Goal: Information Seeking & Learning: Find specific fact

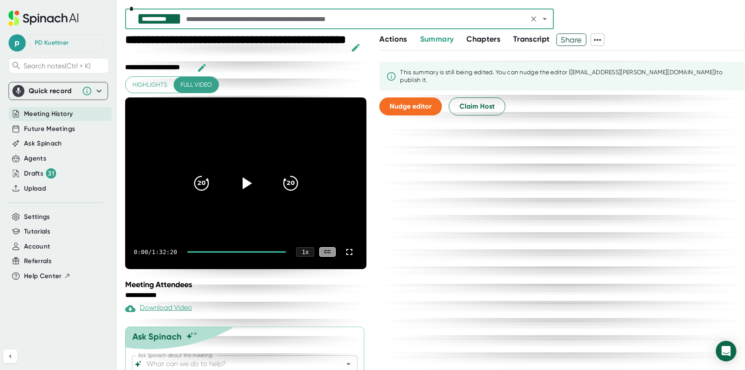
click at [236, 253] on div "0:00 / 1:32:20 1 x CC" at bounding box center [245, 252] width 241 height 34
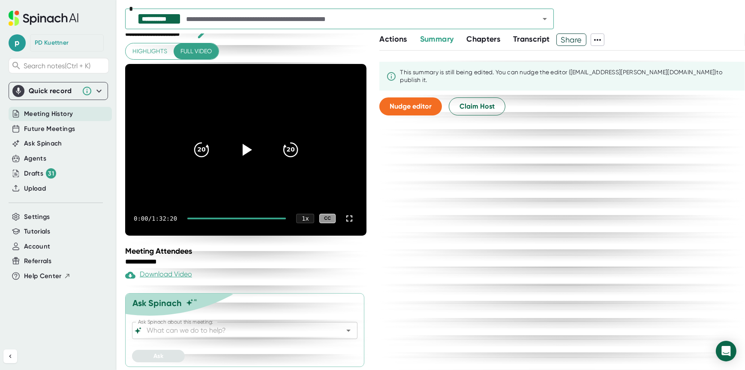
scroll to position [34, 0]
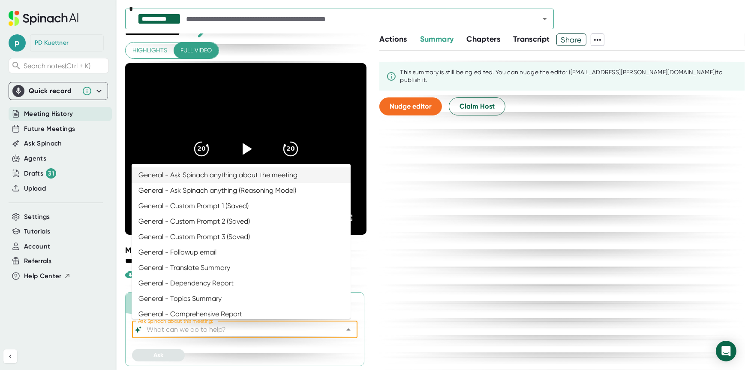
click at [206, 326] on input "Ask Spinach about this meeting:" at bounding box center [237, 329] width 185 height 12
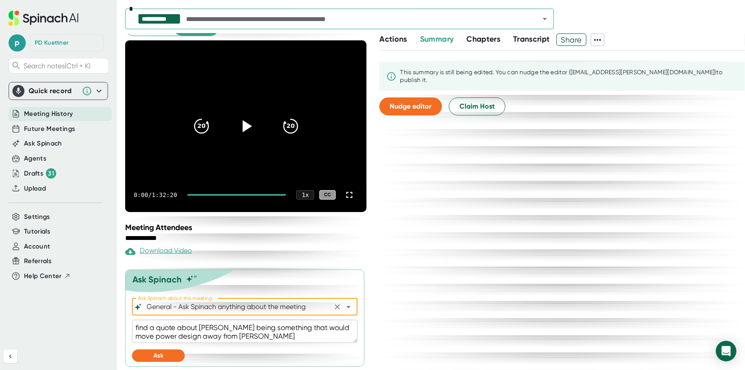
scroll to position [57, 0]
type input "General - Ask Spinach anything about the meeting"
click at [174, 352] on button "Ask" at bounding box center [158, 355] width 53 height 12
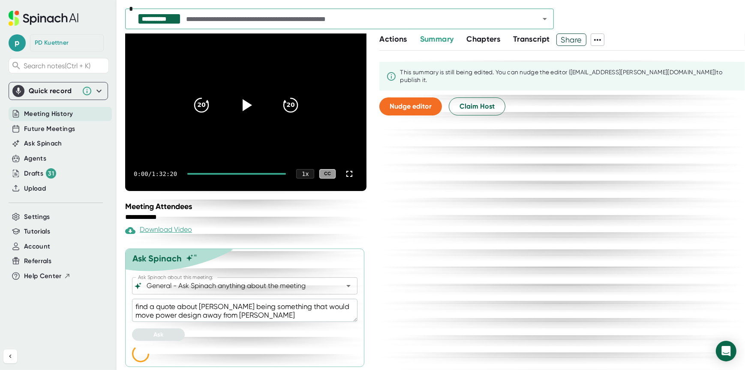
scroll to position [79, 0]
type textarea "x"
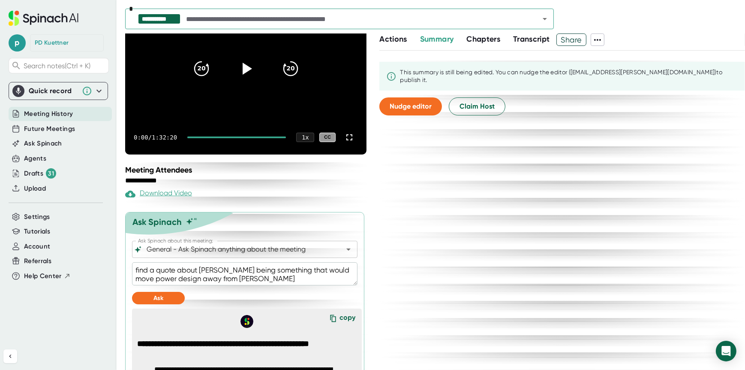
scroll to position [138, 0]
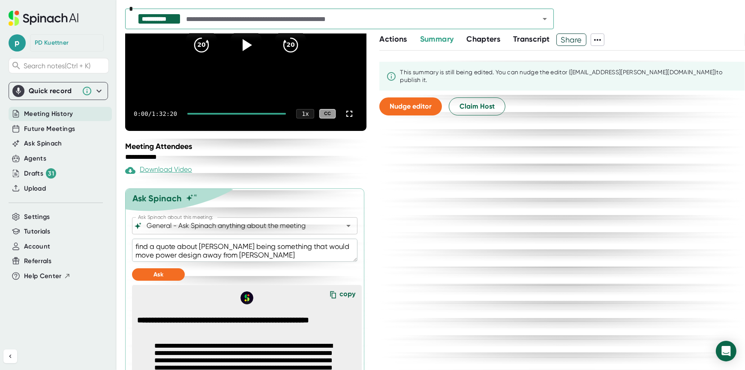
click at [282, 256] on textarea "find a quote about [PERSON_NAME] being something that would move power design a…" at bounding box center [245, 249] width 226 height 23
type textarea "find a quote about [PERSON_NAME] being something that would move power design a…"
type textarea "x"
type textarea "find a quote about [PERSON_NAME] being something that would move power design a…"
type textarea "x"
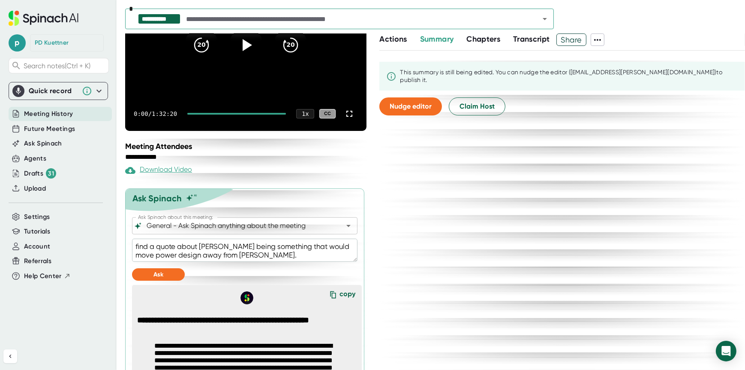
type textarea "find a quote about [PERSON_NAME] being something that would move power design a…"
type textarea "x"
type textarea "find a quote about [PERSON_NAME] being something that would move power design a…"
type textarea "x"
type textarea "find a quote about [PERSON_NAME] being something that would move power design a…"
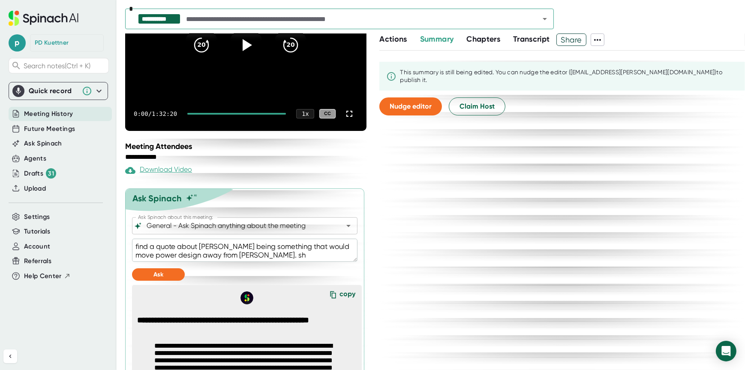
type textarea "x"
type textarea "find a quote about [PERSON_NAME] being something that would move power design a…"
type textarea "x"
type textarea "find a quote about [PERSON_NAME] being something that would move power design a…"
type textarea "x"
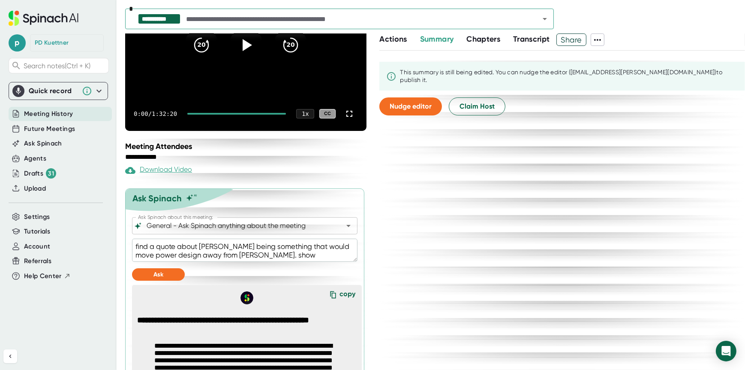
type textarea "find a quote about [PERSON_NAME] being something that would move power design a…"
type textarea "x"
type textarea "find a quote about [PERSON_NAME] being something that would move power design a…"
type textarea "x"
type textarea "find a quote about [PERSON_NAME] being something that would move power design a…"
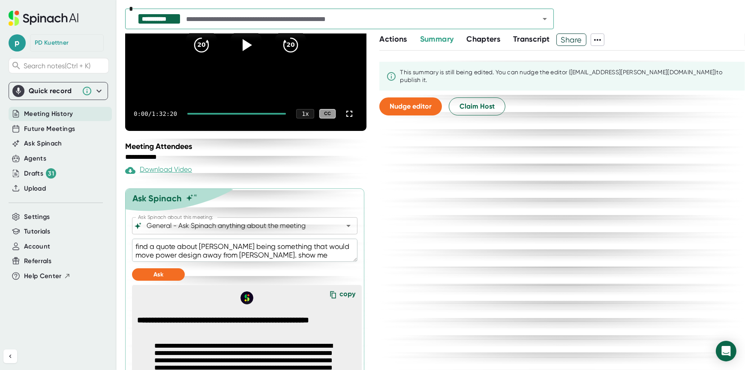
type textarea "x"
type textarea "find a quote about [PERSON_NAME] being something that would move power design a…"
type textarea "x"
type textarea "find a quote about [PERSON_NAME] being something that would move power design a…"
type textarea "x"
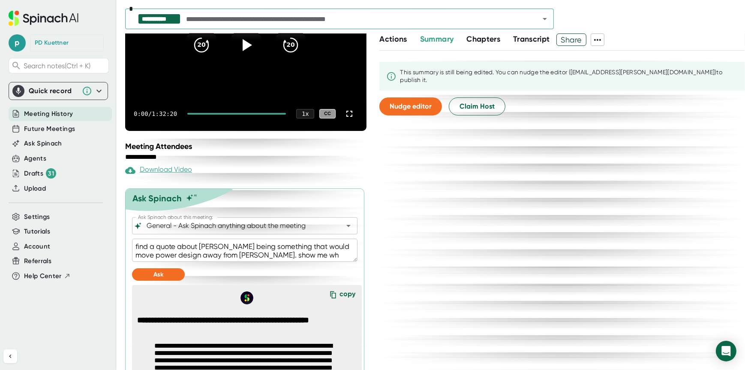
type textarea "find a quote about [PERSON_NAME] being something that would move power design a…"
type textarea "x"
type textarea "find a quote about [PERSON_NAME] being something that would move power design a…"
type textarea "x"
type textarea "find a quote about [PERSON_NAME] being something that would move power design a…"
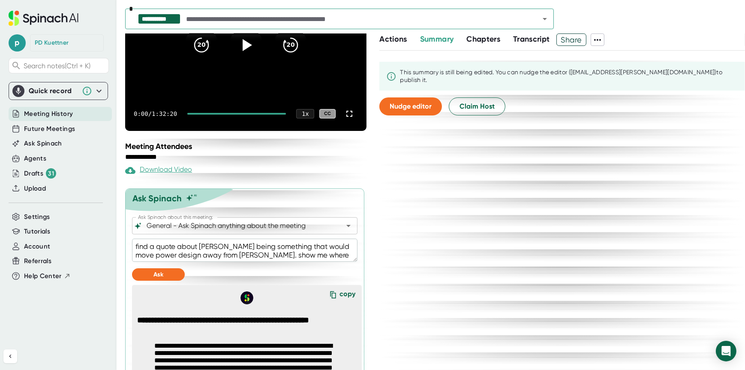
type textarea "x"
type textarea "find a quote about [PERSON_NAME] being something that would move power design a…"
type textarea "x"
type textarea "find a quote about [PERSON_NAME] being something that would move power design a…"
type textarea "x"
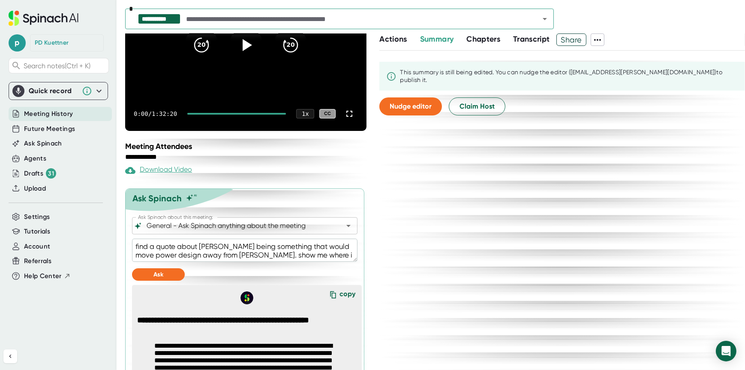
type textarea "find a quote about [PERSON_NAME] being something that would move power design a…"
type textarea "x"
type textarea "find a quote about [PERSON_NAME] being something that would move power design a…"
type textarea "x"
type textarea "find a quote about [PERSON_NAME] being something that would move power design a…"
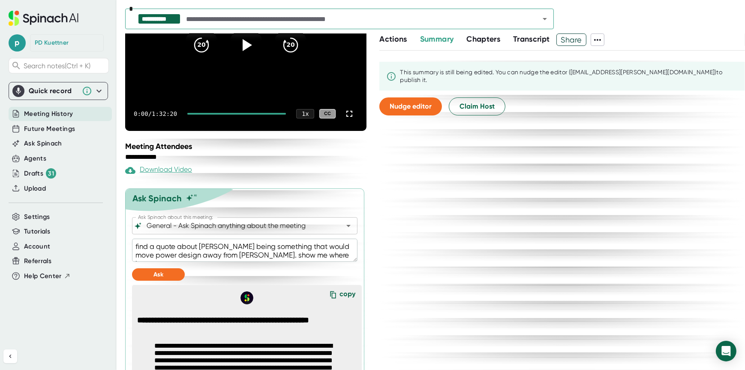
type textarea "x"
type textarea "find a quote about [PERSON_NAME] being something that would move power design a…"
type textarea "x"
type textarea "find a quote about [PERSON_NAME] being something that would move power design a…"
type textarea "x"
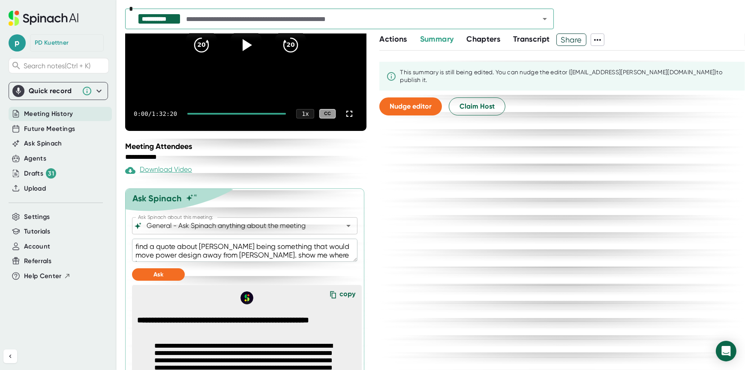
type textarea "find a quote about [PERSON_NAME] being something that would move power design a…"
type textarea "x"
type textarea "find a quote about [PERSON_NAME] being something that would move power design a…"
type textarea "x"
type textarea "find a quote about [PERSON_NAME] being something that would move power design a…"
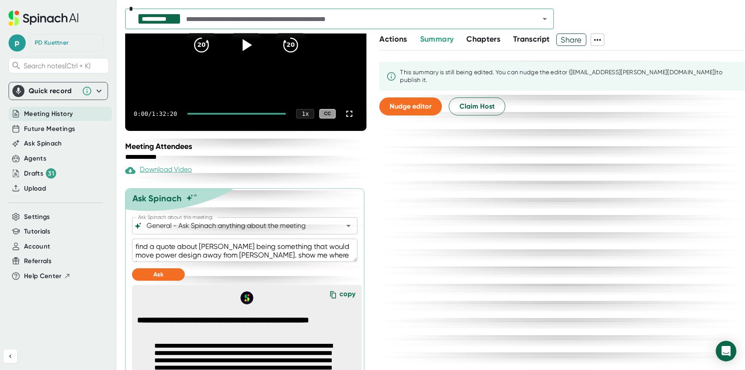
type textarea "x"
type textarea "find a quote about [PERSON_NAME] being something that would move power design a…"
type textarea "x"
type textarea "find a quote about [PERSON_NAME] being something that would move power design a…"
type textarea "x"
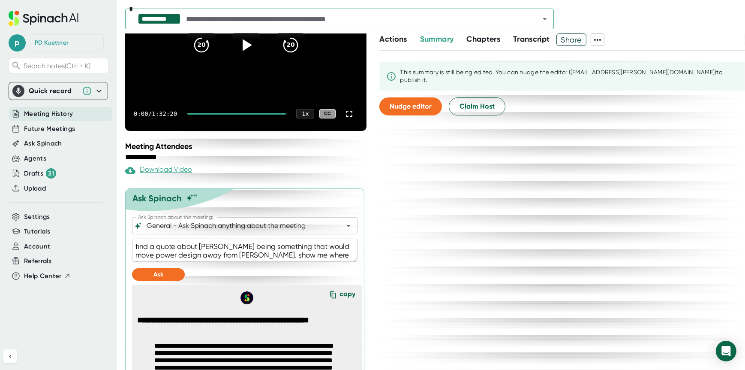
type textarea "find a quote about [PERSON_NAME] being something that would move power design a…"
type textarea "x"
type textarea "find a quote about [PERSON_NAME] being something that would move power design a…"
type textarea "x"
type textarea "find a quote about [PERSON_NAME] being something that would move power design a…"
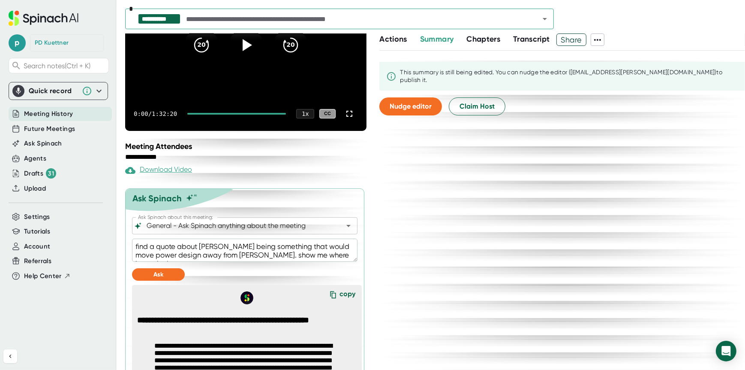
type textarea "x"
type textarea "find a quote about [PERSON_NAME] being something that would move power design a…"
type textarea "x"
type textarea "find a quote about [PERSON_NAME] being something that would move power design a…"
type textarea "x"
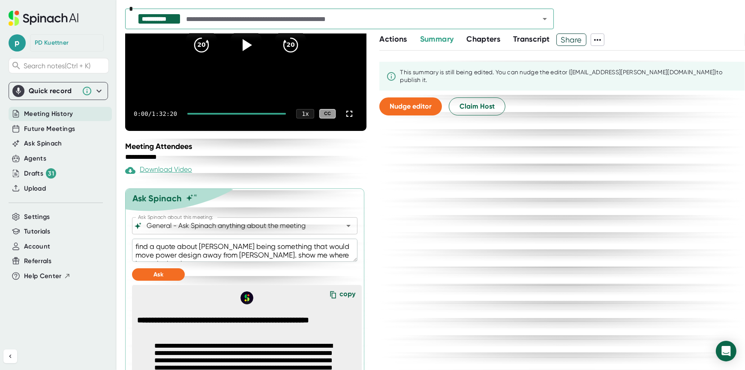
type textarea "find a quote about [PERSON_NAME] being something that would move power design a…"
type textarea "x"
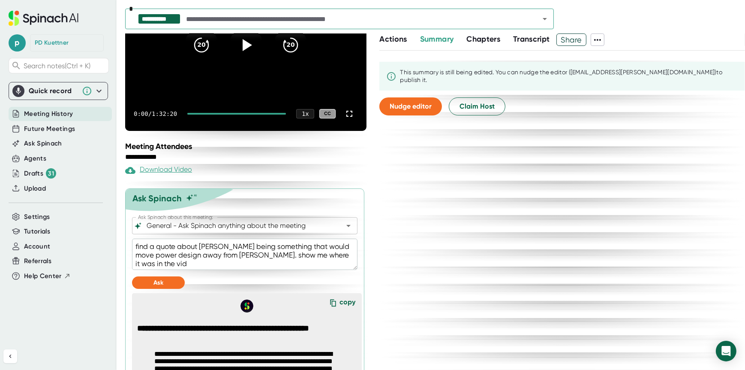
type textarea "find a quote about [PERSON_NAME] being something that would move power design a…"
type textarea "x"
type textarea "find a quote about [PERSON_NAME] being something that would move power design a…"
type textarea "x"
type textarea "find a quote about [PERSON_NAME] being something that would move power design a…"
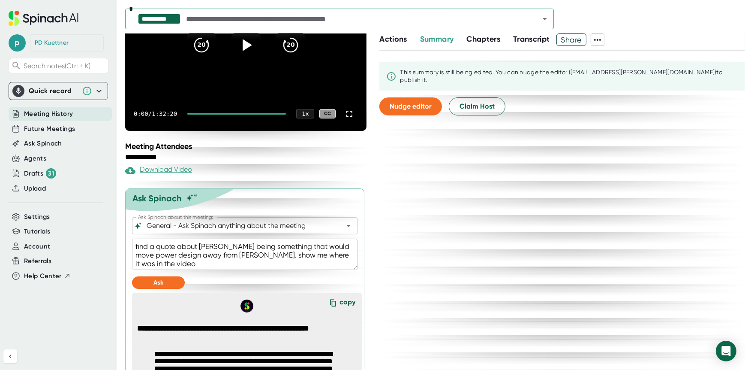
type textarea "x"
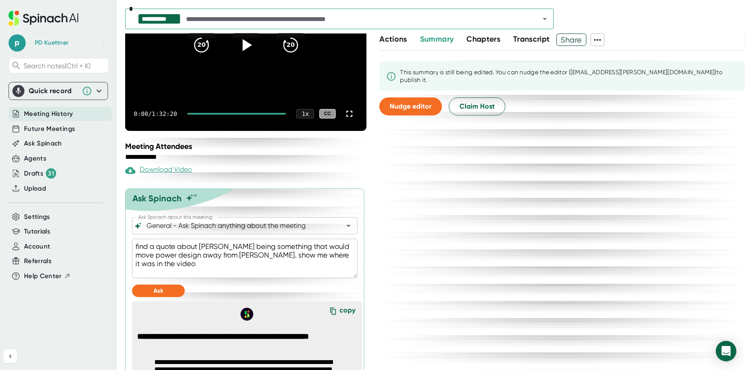
type textarea "find a quote about [PERSON_NAME] being something that would move power design a…"
type textarea "x"
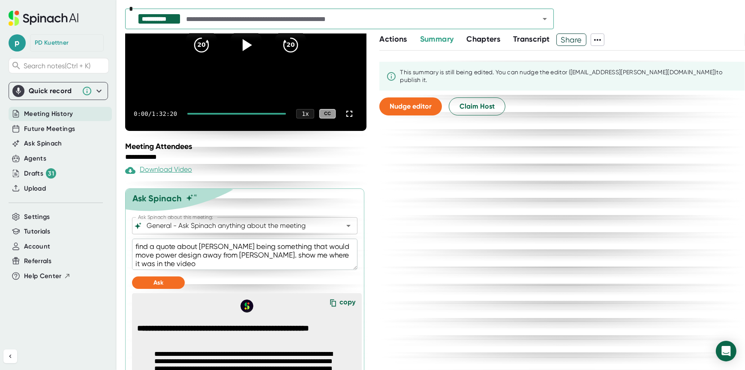
type textarea "find a quote about [PERSON_NAME] being something that would move power design a…"
click at [151, 280] on button "Ask" at bounding box center [158, 282] width 53 height 12
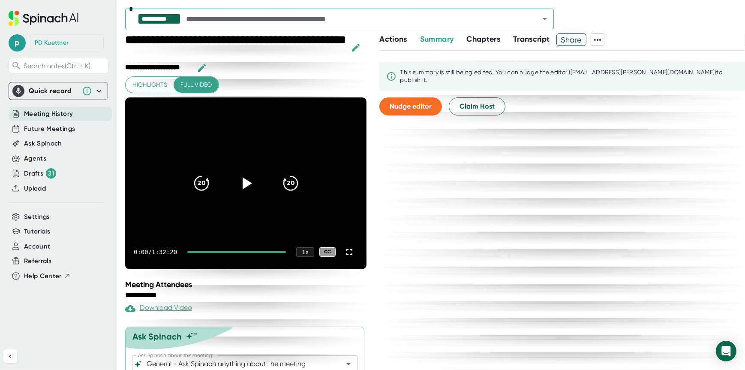
scroll to position [0, 0]
click at [304, 252] on div "1 x" at bounding box center [305, 251] width 18 height 9
click at [295, 291] on div at bounding box center [372, 185] width 745 height 370
click at [260, 287] on div "Meeting Attendees" at bounding box center [247, 284] width 244 height 9
click at [235, 276] on div "**********" at bounding box center [247, 201] width 244 height 336
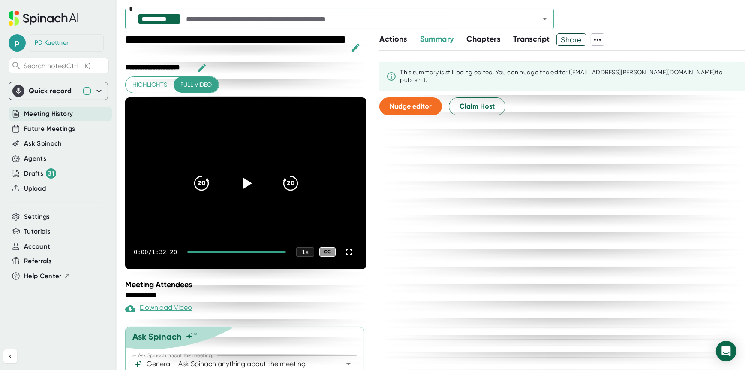
type textarea "x"
